Goal: Information Seeking & Learning: Learn about a topic

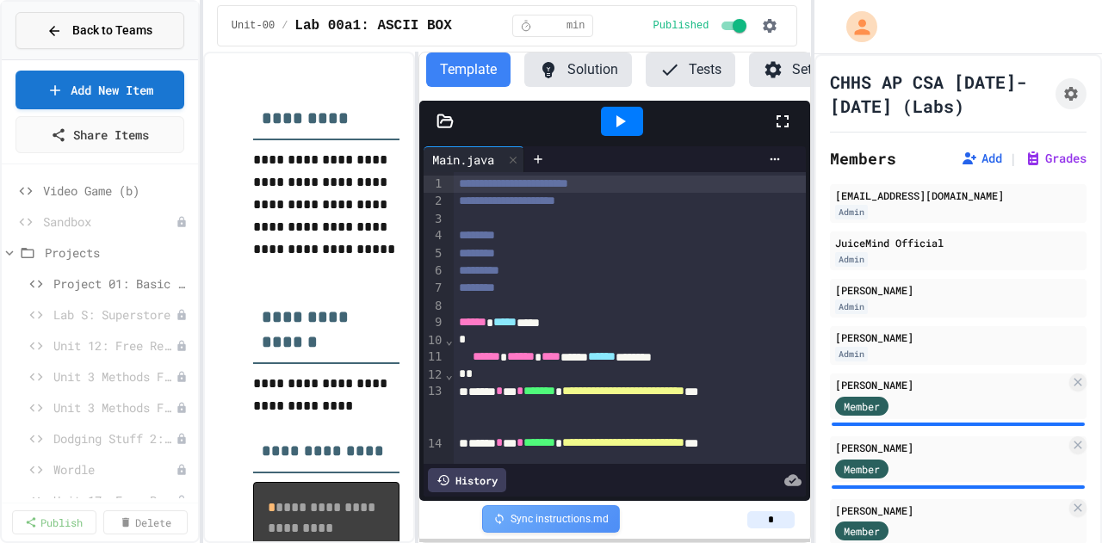
click at [67, 35] on div "Back to Teams" at bounding box center [99, 31] width 106 height 18
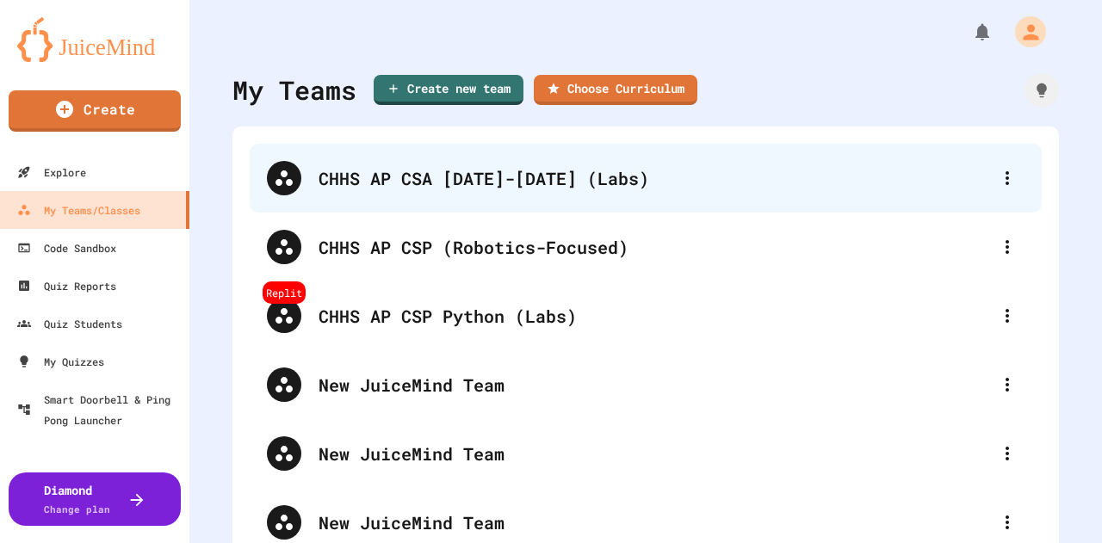
click at [448, 186] on div "CHHS AP CSA [DATE]-[DATE] (Labs)" at bounding box center [654, 178] width 671 height 26
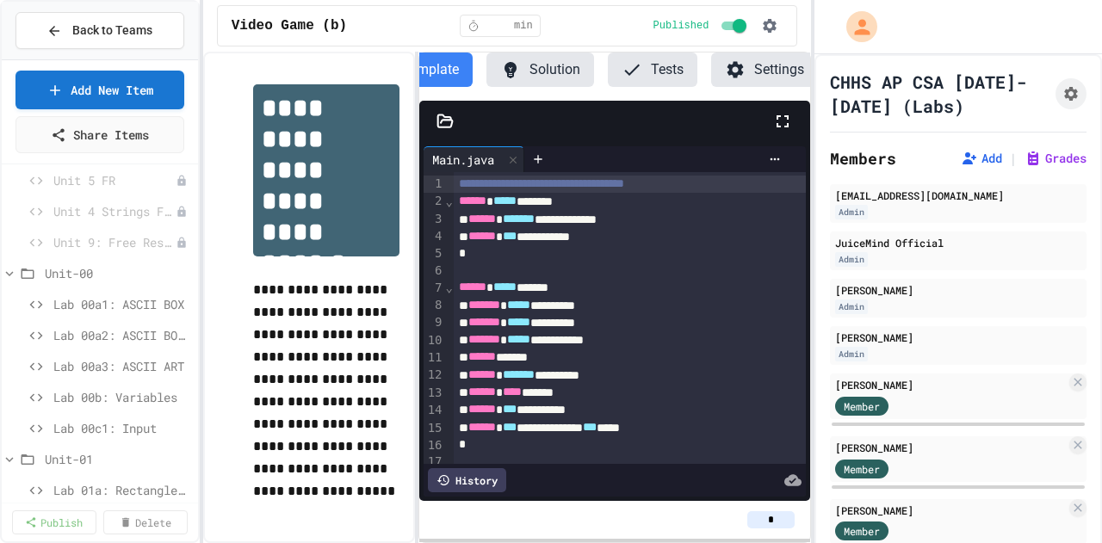
scroll to position [799, 0]
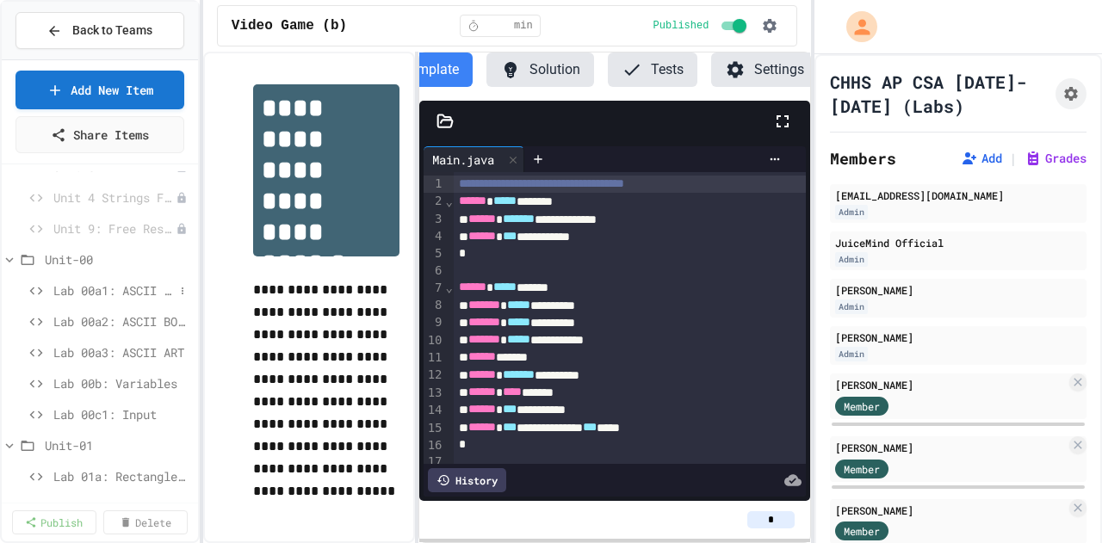
click at [111, 289] on span "Lab 00a1: ASCII BOX" at bounding box center [113, 291] width 121 height 18
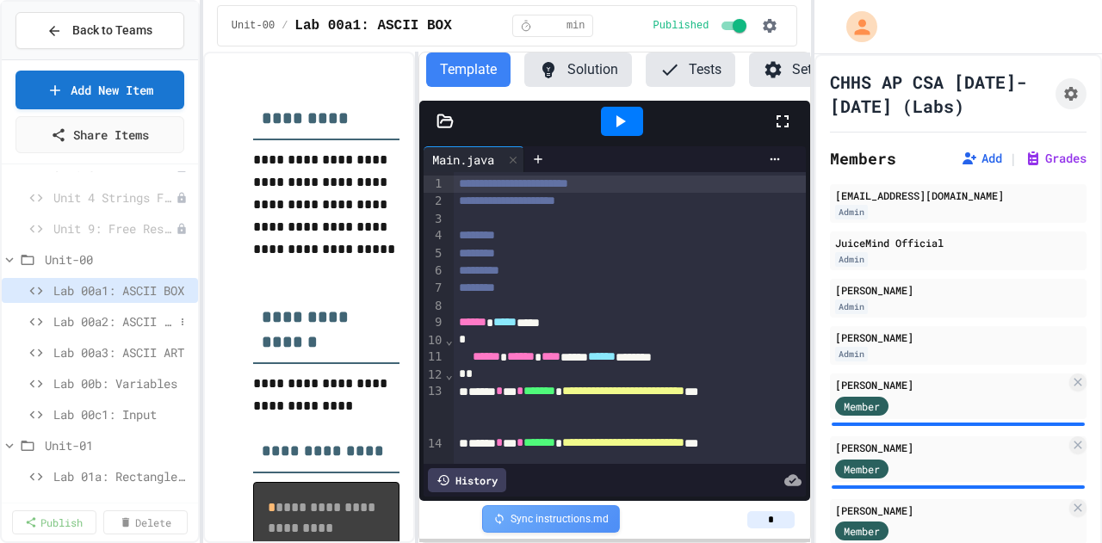
click at [108, 319] on span "Lab 00a2: ASCII BOX2" at bounding box center [113, 322] width 121 height 18
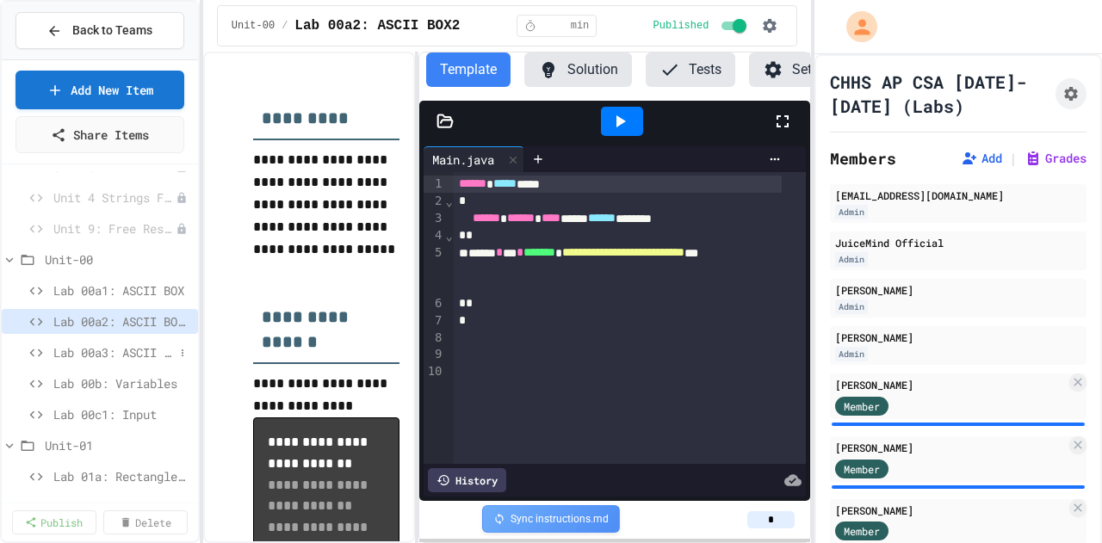
click at [102, 361] on div "Lab 00a3: ASCII ART" at bounding box center [100, 352] width 196 height 25
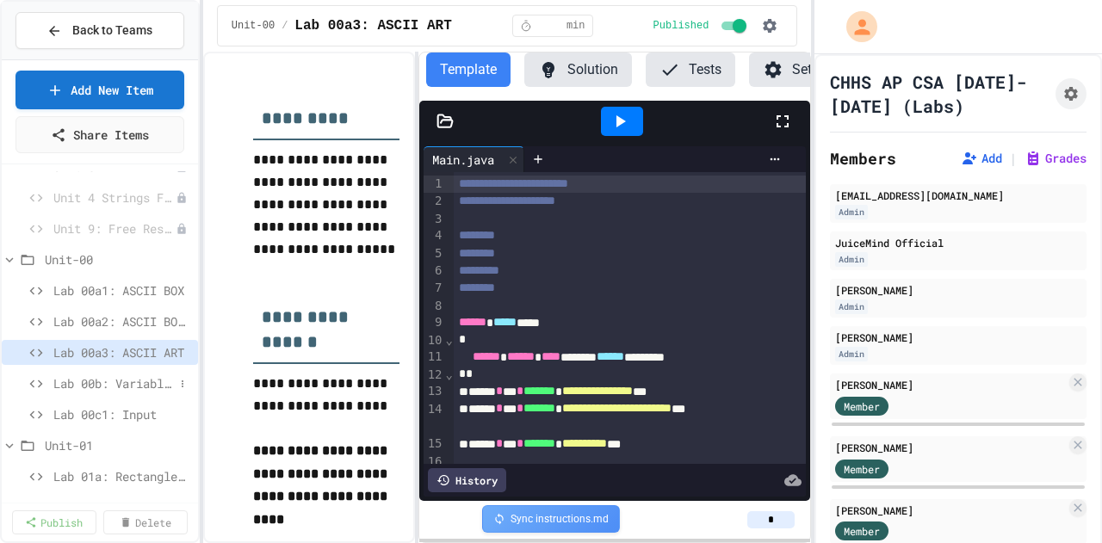
click at [109, 375] on span "Lab 00b: Variables" at bounding box center [113, 383] width 121 height 18
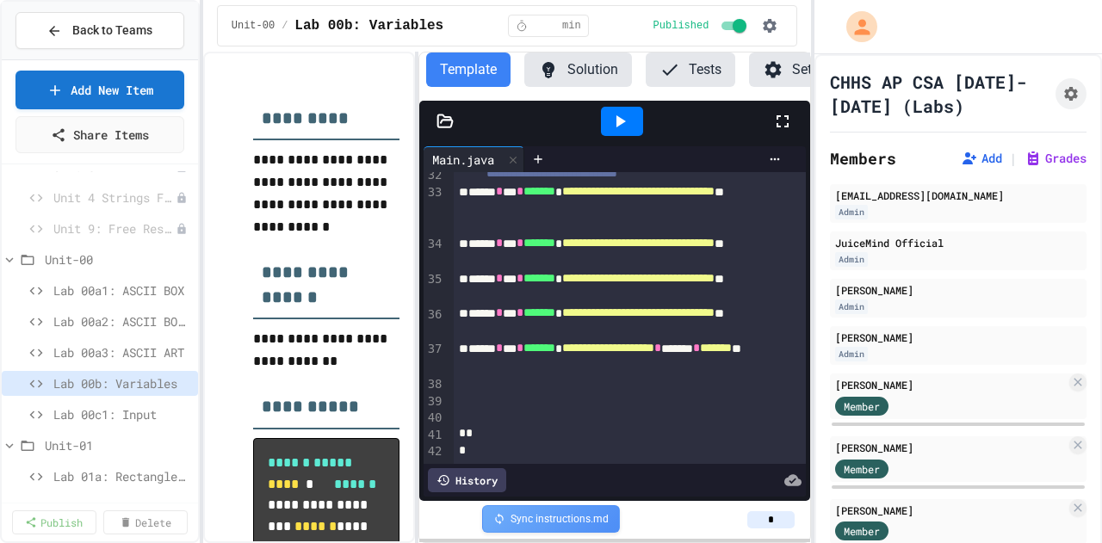
scroll to position [599, 0]
click at [71, 411] on span "Lab 00c1: Input" at bounding box center [113, 414] width 121 height 18
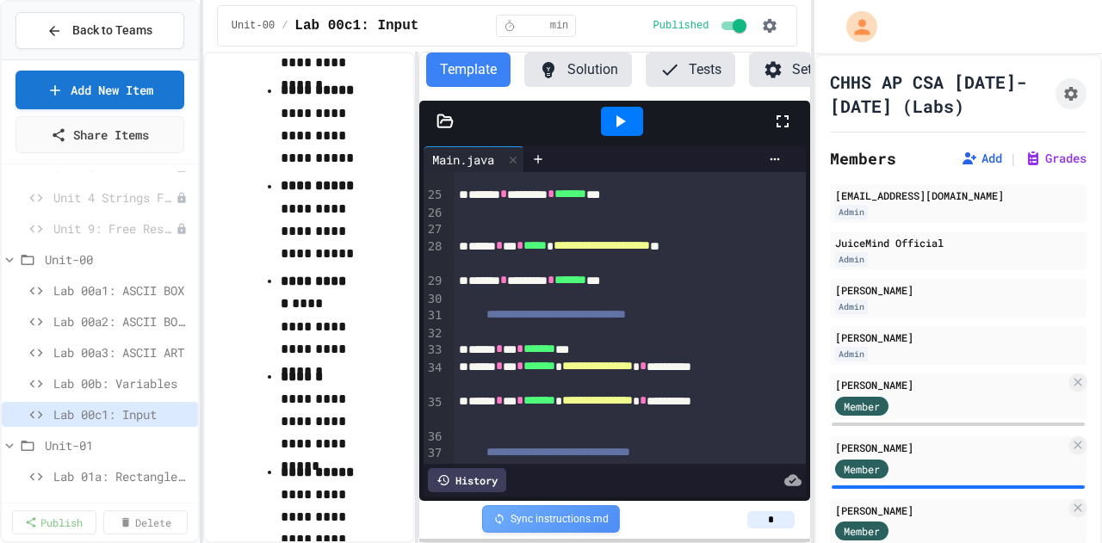
scroll to position [733, 0]
